Goal: Navigation & Orientation: Find specific page/section

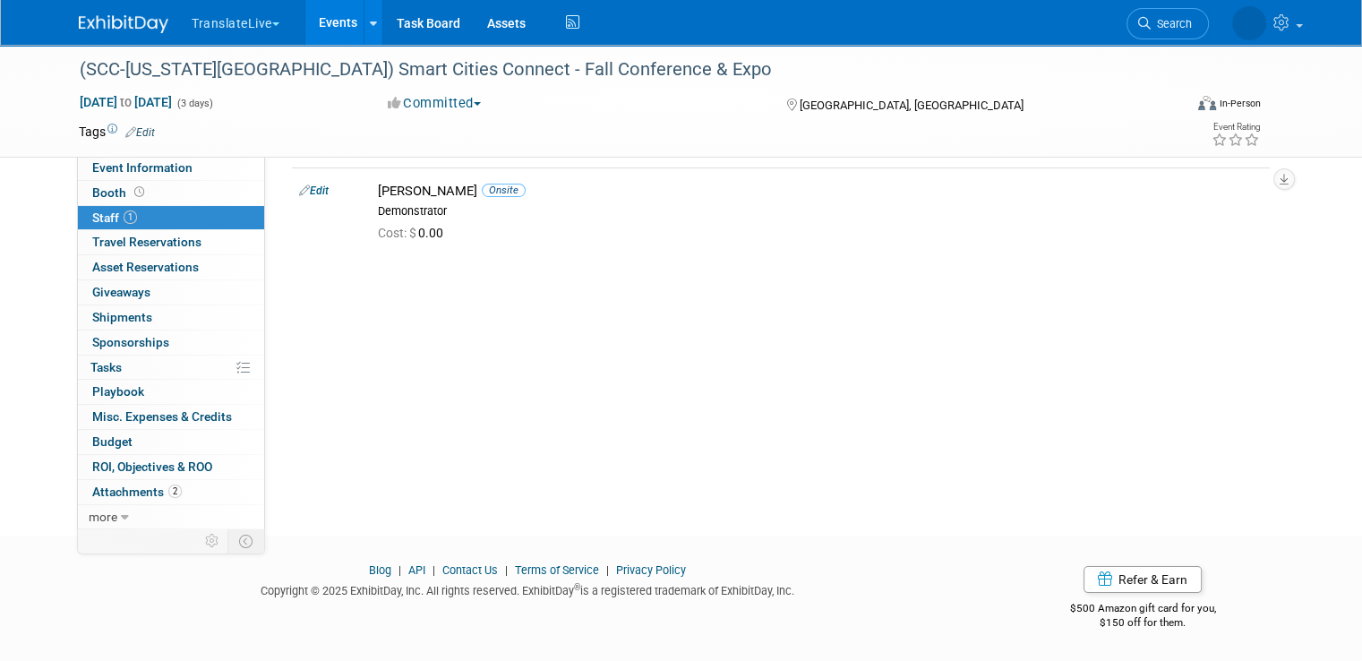
click at [330, 26] on link "Events" at bounding box center [337, 22] width 65 height 45
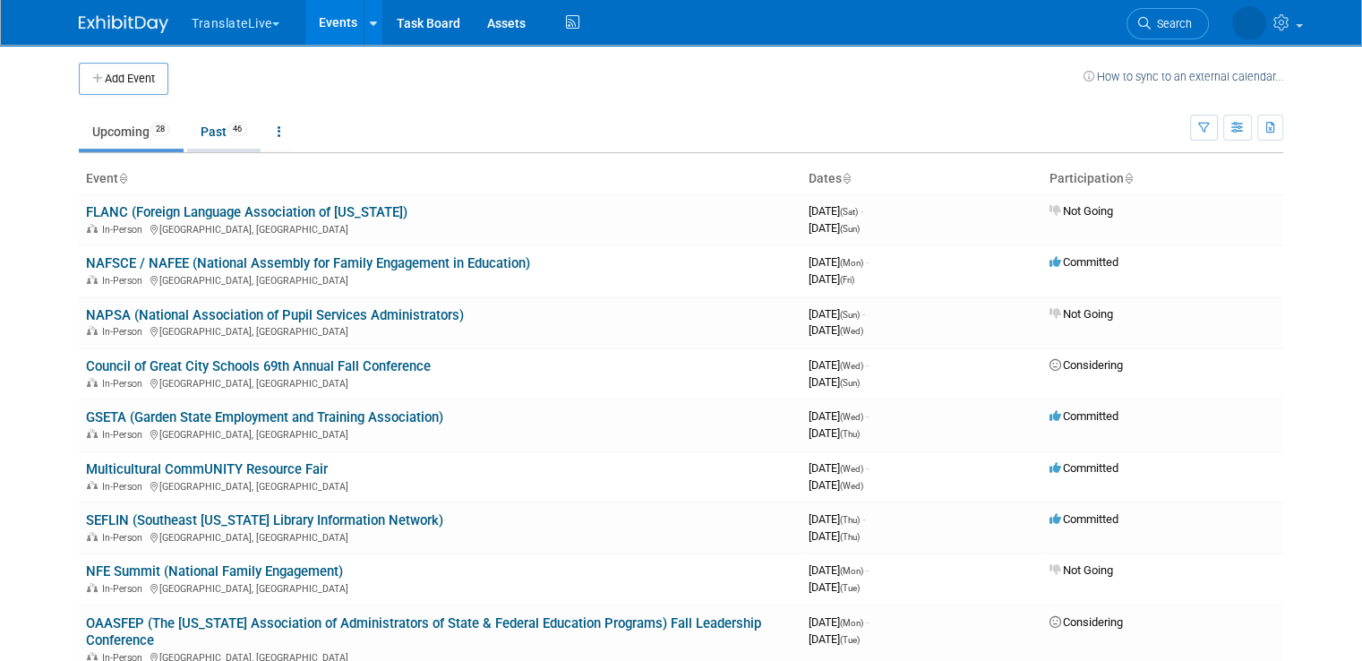
click at [200, 134] on link "Past 46" at bounding box center [223, 132] width 73 height 34
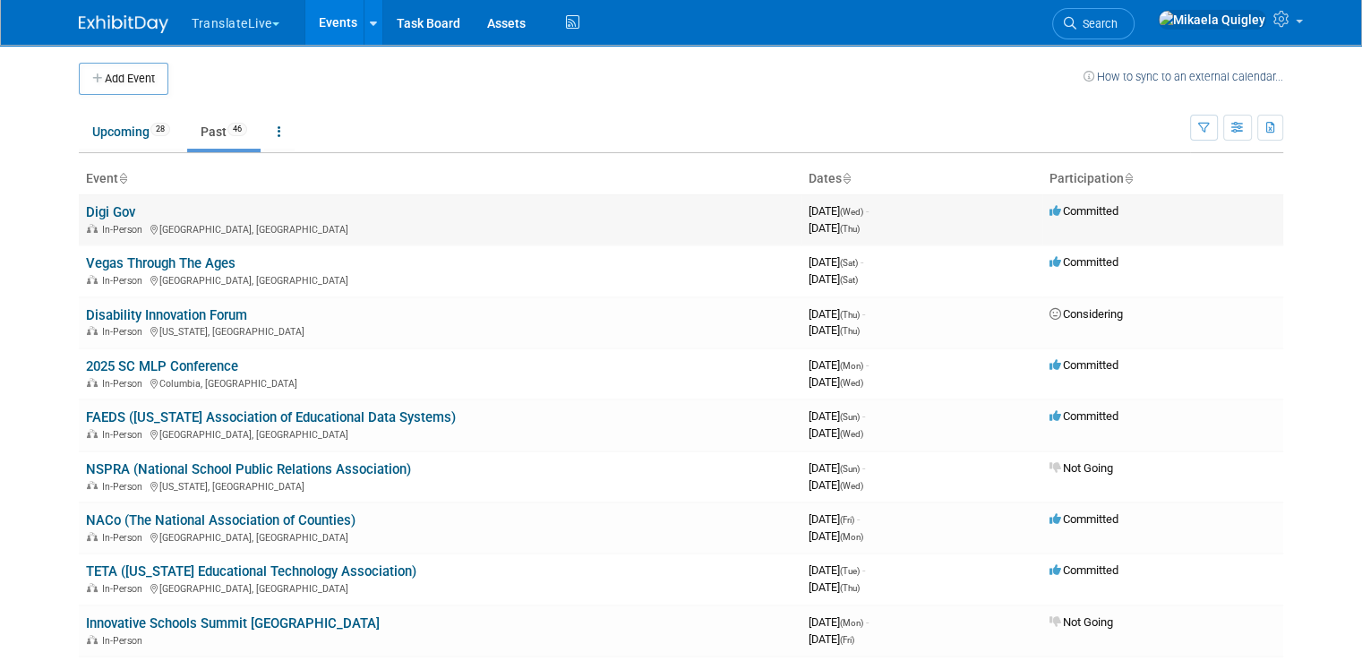
click at [104, 212] on link "Digi Gov" at bounding box center [110, 212] width 49 height 16
click at [112, 134] on link "Upcoming 28" at bounding box center [131, 132] width 105 height 34
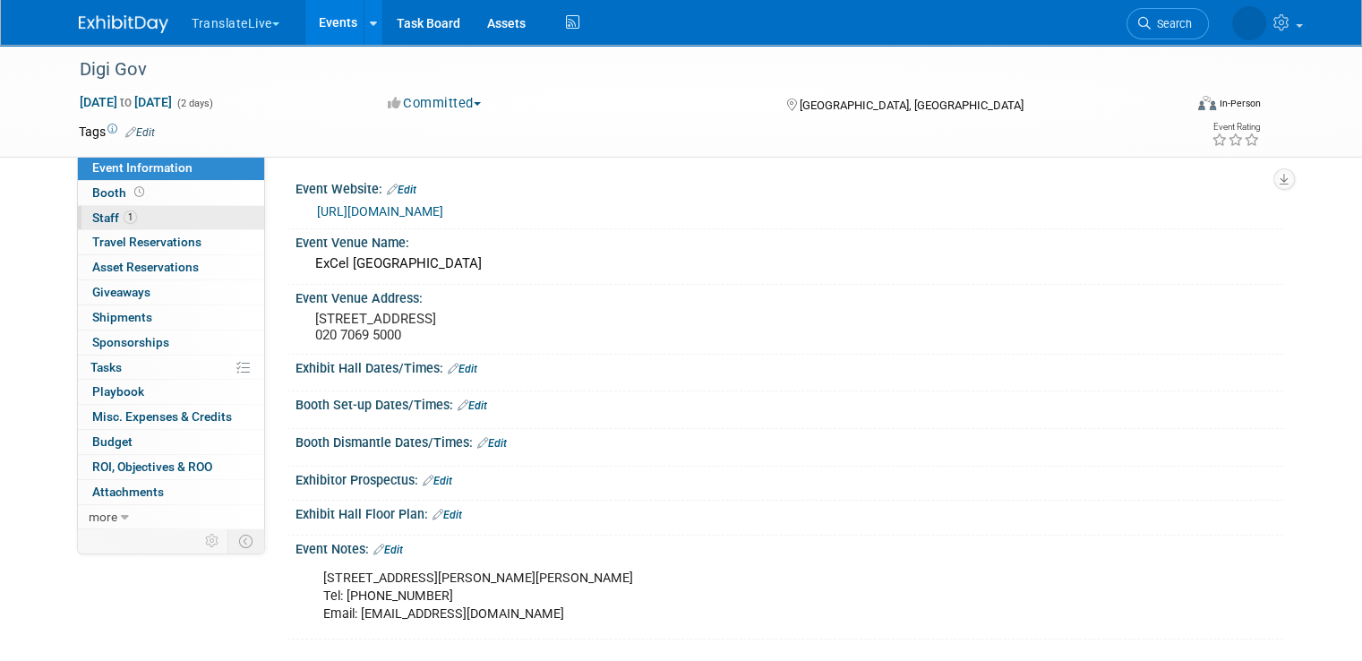
click at [161, 206] on link "1 Staff 1" at bounding box center [171, 218] width 186 height 24
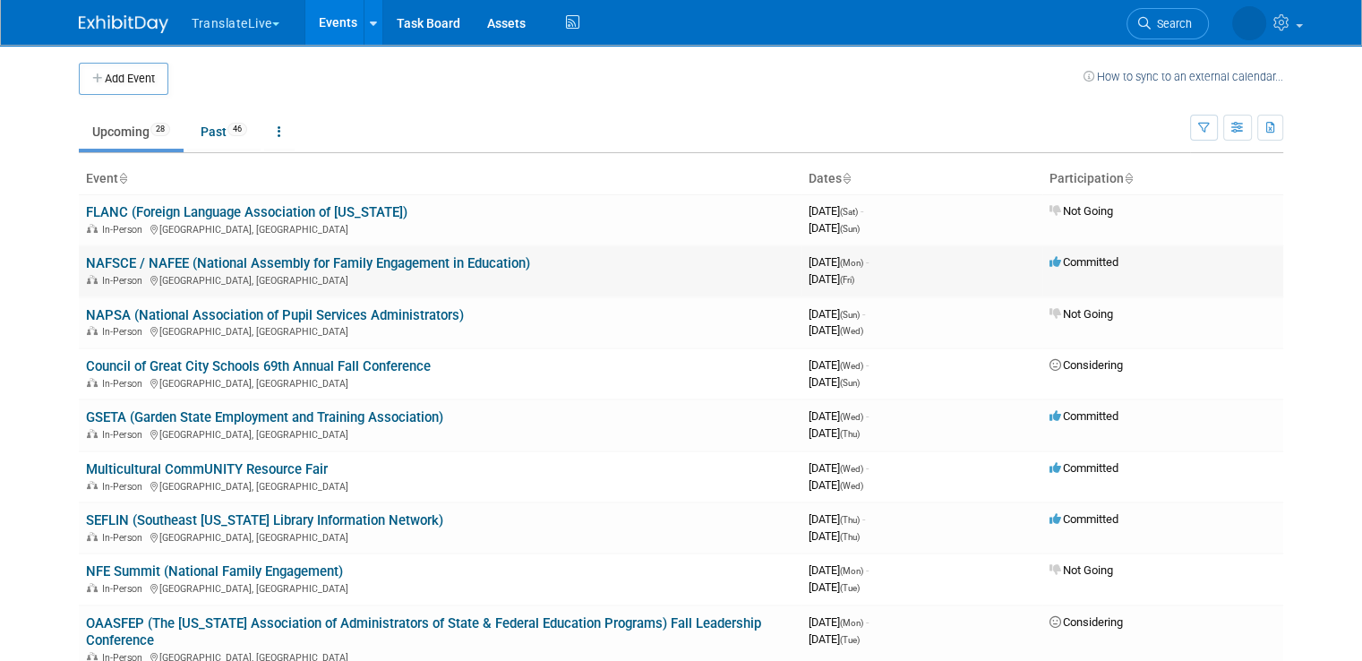
click at [276, 262] on link "NAFSCE / NAFEE (National Assembly for Family Engagement in Education)" at bounding box center [308, 263] width 444 height 16
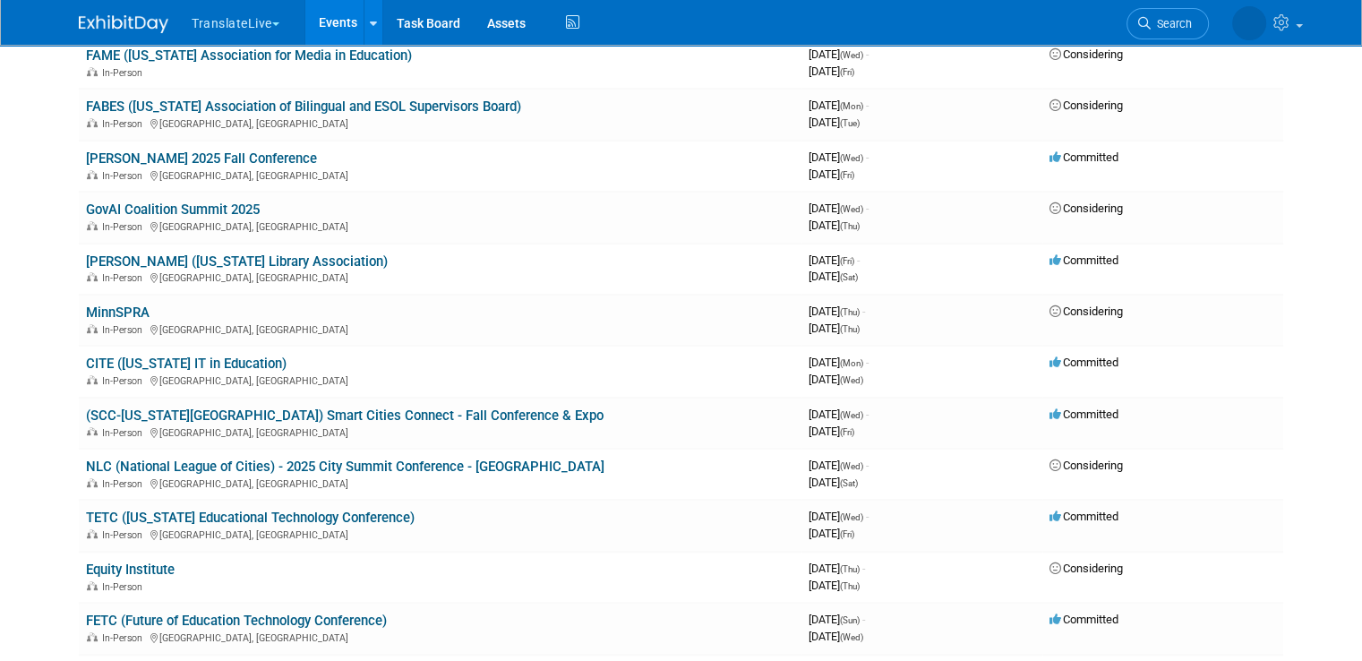
scroll to position [645, 0]
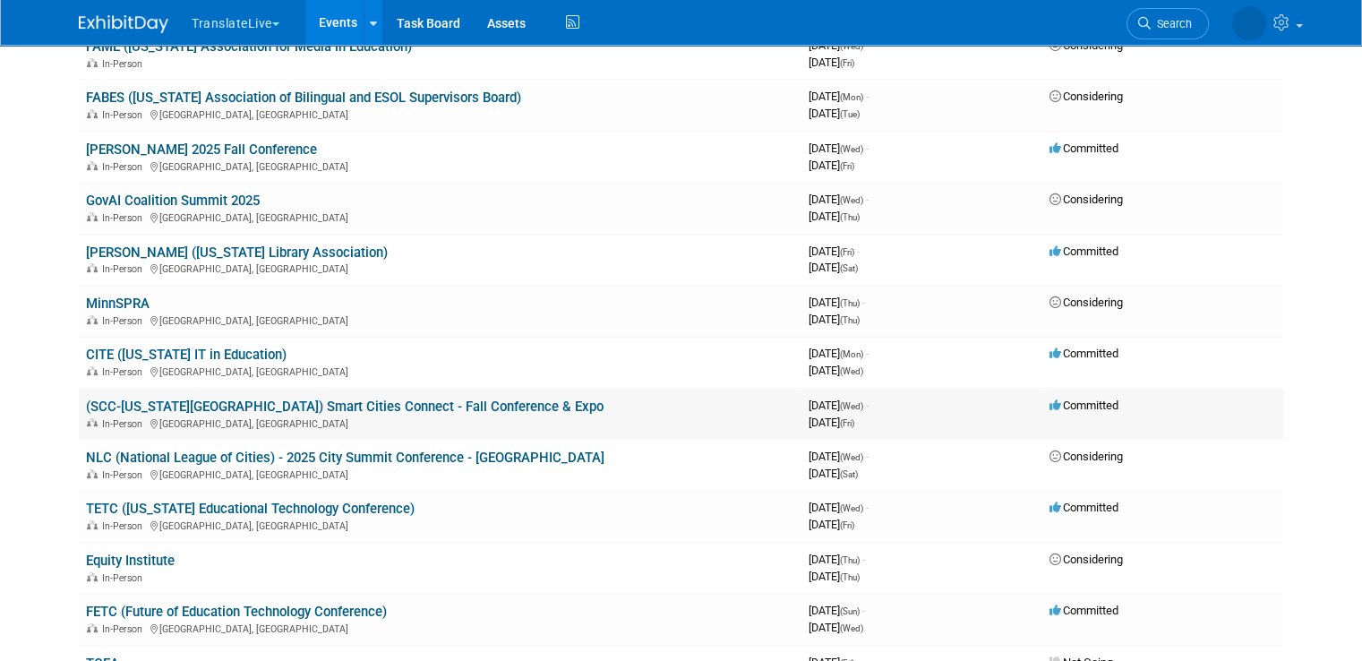
click at [300, 398] on link "(SCC-[US_STATE][GEOGRAPHIC_DATA]) Smart Cities Connect - Fall Conference & Expo" at bounding box center [345, 406] width 518 height 16
